Goal: Task Accomplishment & Management: Use online tool/utility

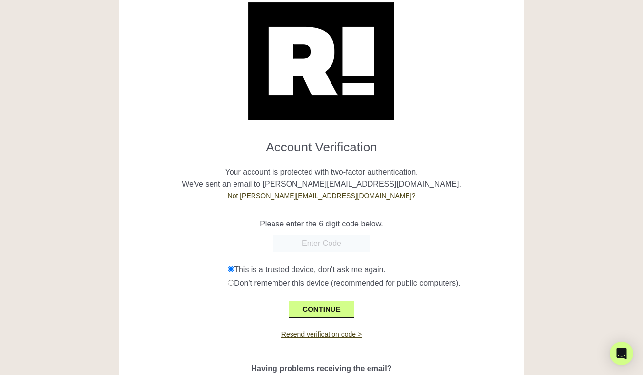
scroll to position [39, 0]
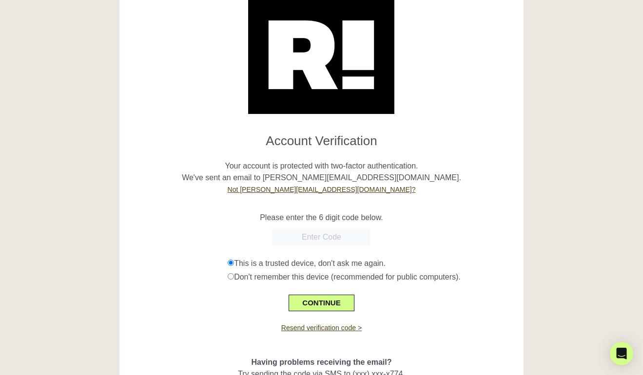
click at [190, 284] on div "CONTINUE" at bounding box center [322, 297] width 390 height 28
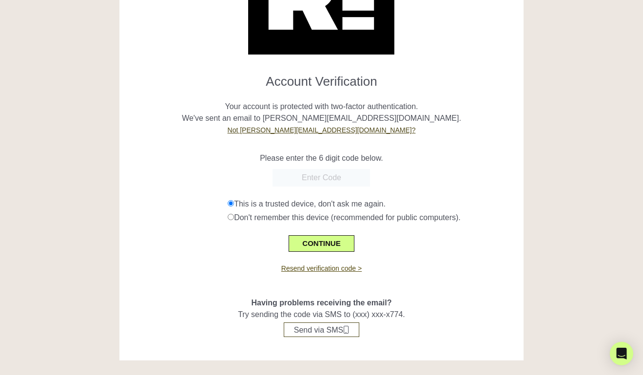
scroll to position [98, 0]
click at [324, 329] on button "Send via SMS" at bounding box center [322, 330] width 76 height 15
click at [310, 168] on form "Account Verification Your account is protected with two-factor authentication. …" at bounding box center [322, 159] width 390 height 186
click at [310, 182] on input "text" at bounding box center [322, 178] width 98 height 18
paste input "543806"
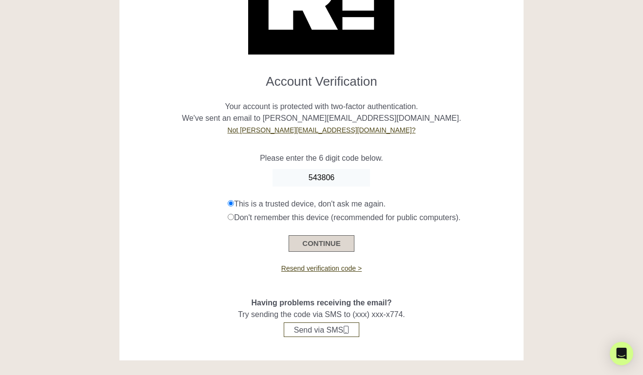
type input "543806"
click at [313, 242] on button "CONTINUE" at bounding box center [321, 243] width 65 height 17
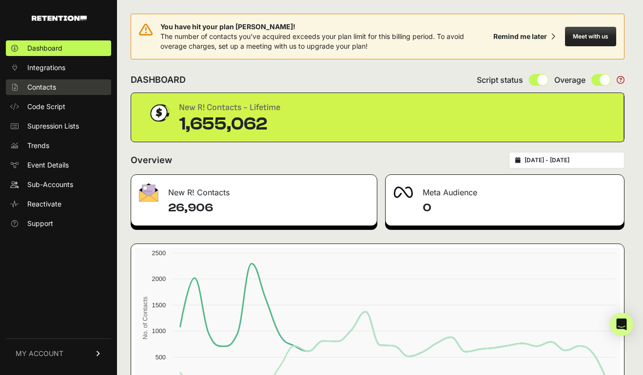
click at [63, 84] on link "Contacts" at bounding box center [58, 87] width 105 height 16
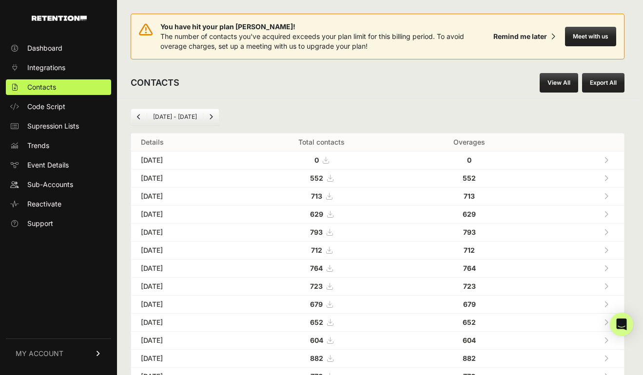
click at [553, 81] on link "View All" at bounding box center [559, 83] width 39 height 20
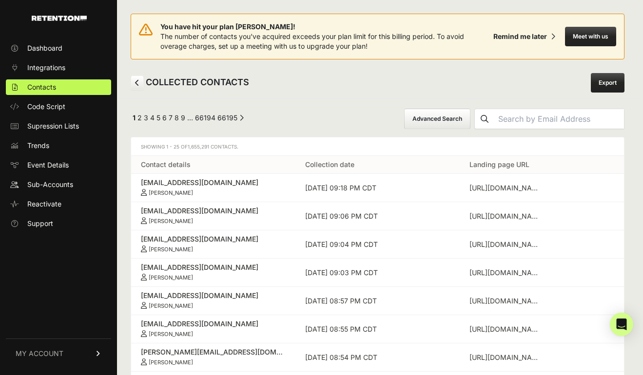
click at [439, 117] on button "Advanced Search" at bounding box center [437, 119] width 66 height 20
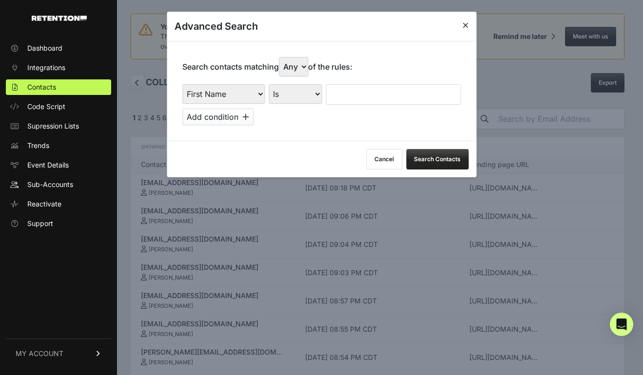
select select "landing_page_domain"
select select "contains"
click at [362, 84] on input "text" at bounding box center [393, 94] width 135 height 20
type input "preborn"
click at [447, 154] on button "Search Contacts" at bounding box center [437, 159] width 62 height 20
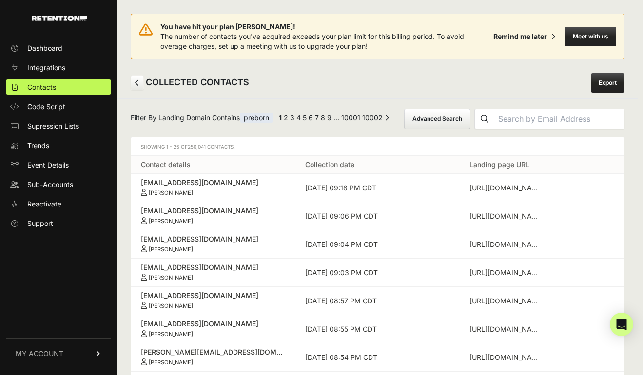
click at [599, 85] on link "Export" at bounding box center [608, 83] width 34 height 20
click at [489, 48] on div "You have hit your plan max! The number of contacts you've acquired exceeds your…" at bounding box center [378, 37] width 494 height 46
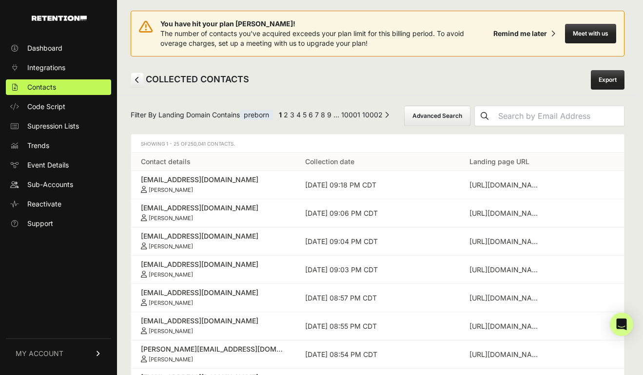
scroll to position [4, 0]
